Goal: Information Seeking & Learning: Learn about a topic

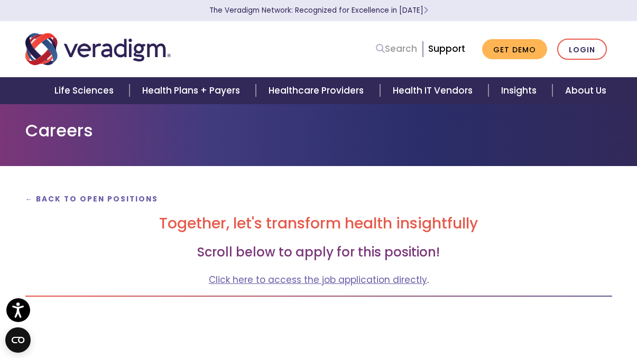
click at [400, 49] on link "Search" at bounding box center [396, 49] width 41 height 14
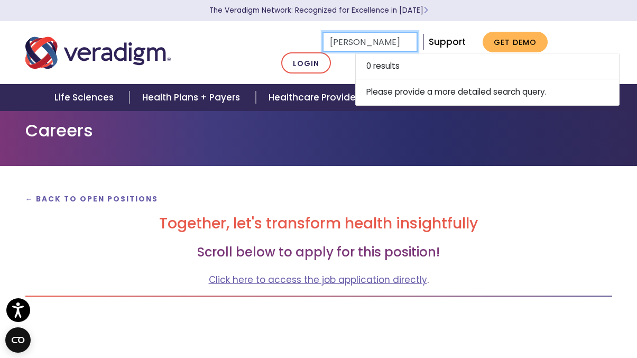
type input "[PERSON_NAME]"
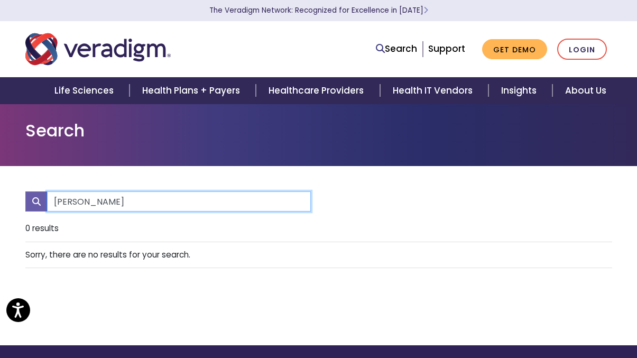
click at [99, 208] on input "[PERSON_NAME]" at bounding box center [179, 201] width 264 height 20
type input "jobs"
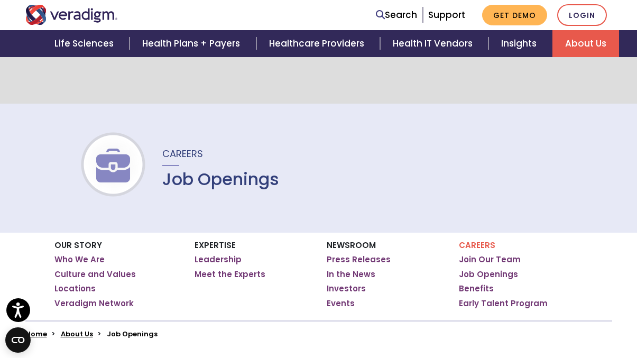
scroll to position [242, 0]
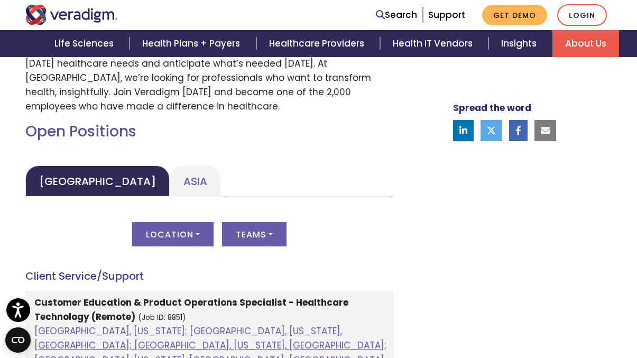
scroll to position [448, 0]
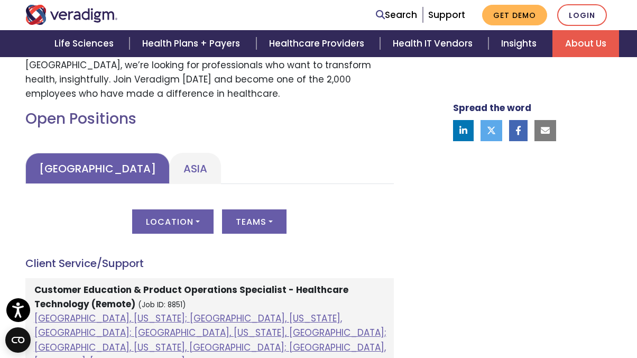
click at [70, 176] on link "United States" at bounding box center [97, 168] width 144 height 31
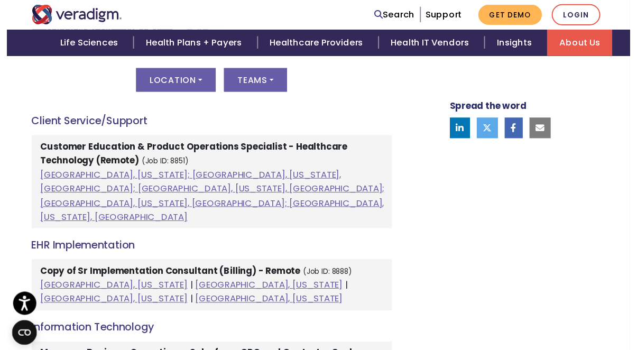
scroll to position [490, 0]
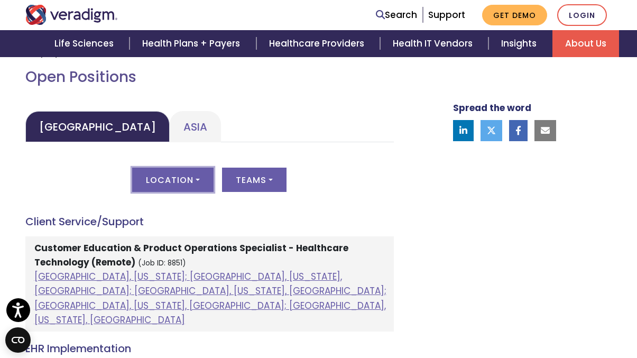
click at [191, 183] on button "Location" at bounding box center [172, 180] width 81 height 24
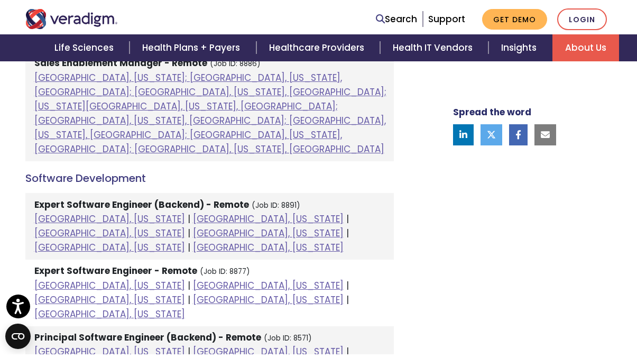
scroll to position [1344, 0]
